Goal: Navigation & Orientation: Find specific page/section

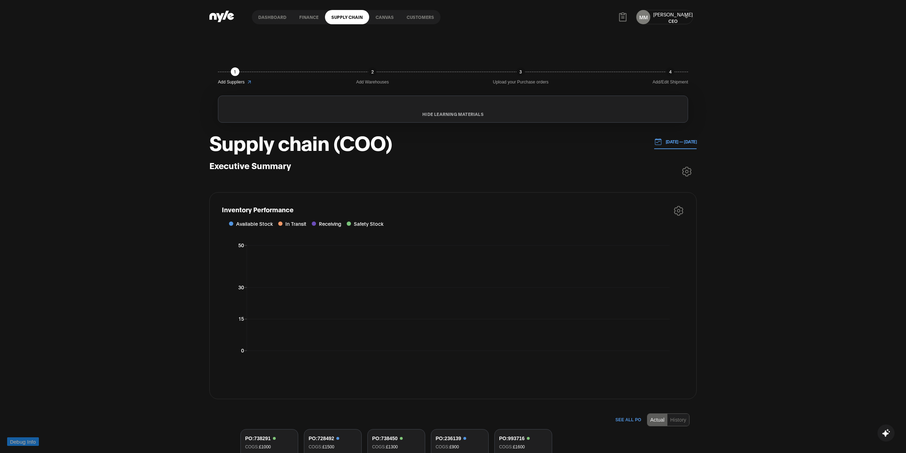
click at [9, 34] on div "1 Add Suppliers 2 Add Warehouses 3 Upload your Purchase orders 4 Add/Edit Shipm…" at bounding box center [453, 453] width 906 height 839
click at [420, 17] on link "Customers" at bounding box center [420, 17] width 40 height 14
click at [419, 17] on link "Customers" at bounding box center [420, 17] width 40 height 14
click at [420, 17] on link "Customers" at bounding box center [420, 17] width 40 height 14
